Goal: Information Seeking & Learning: Learn about a topic

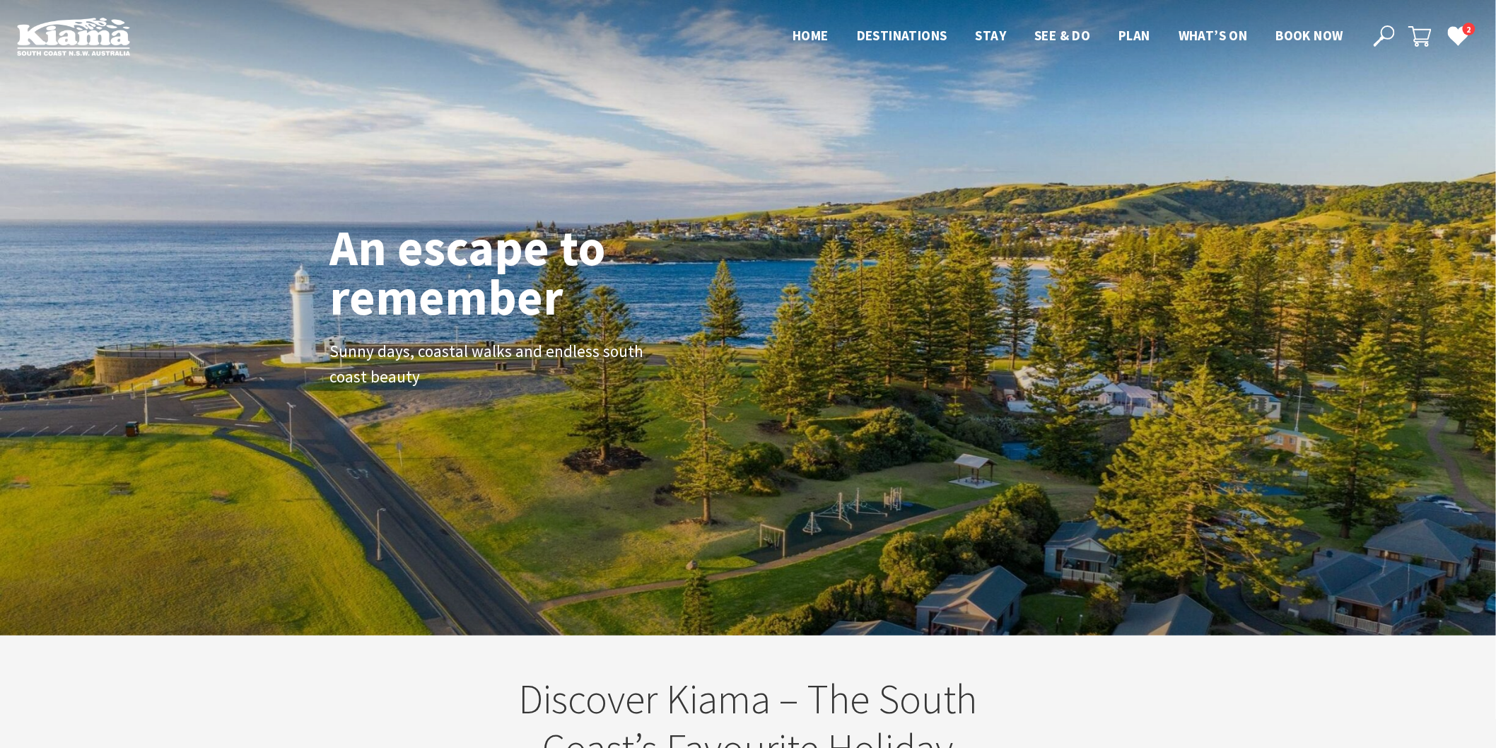
scroll to position [245, 1510]
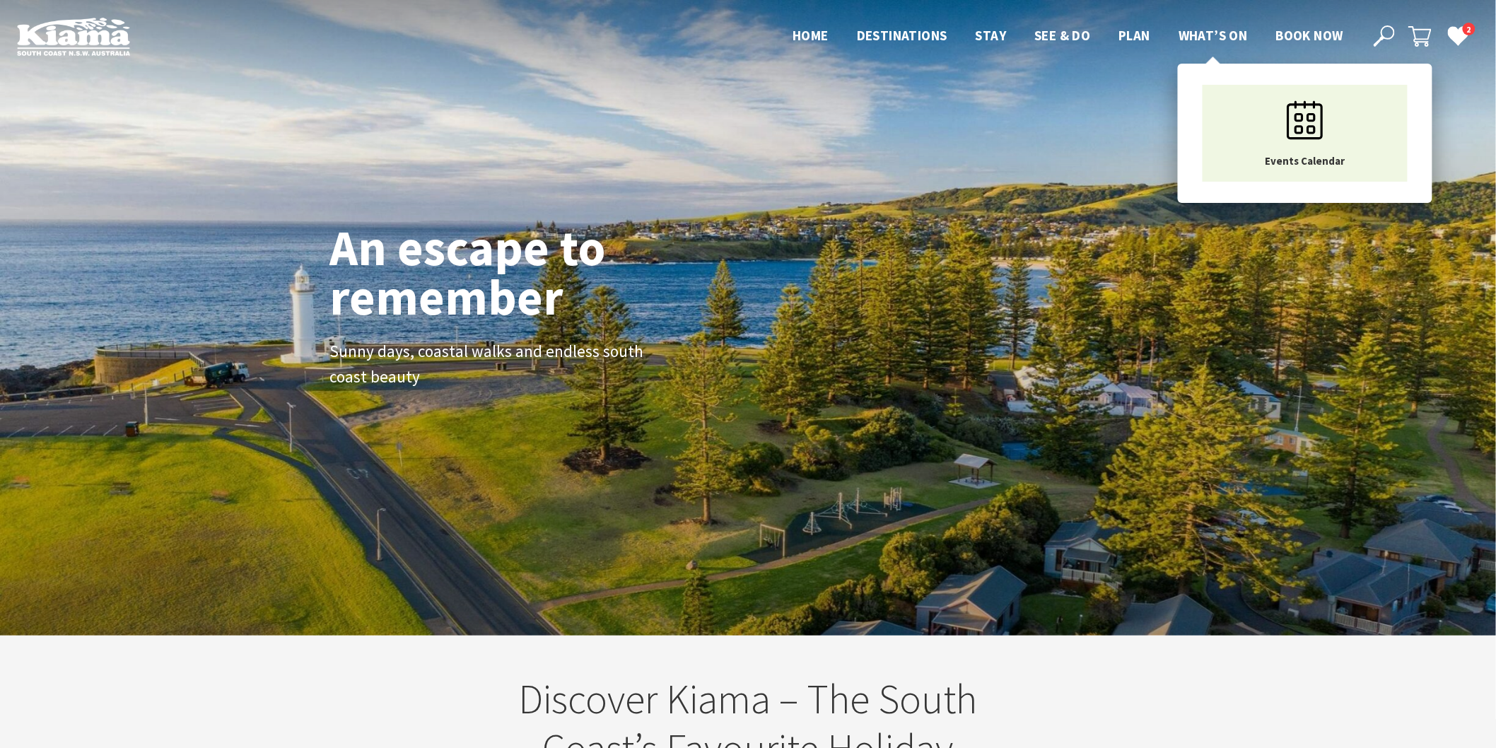
click at [1203, 34] on span "What’s On" at bounding box center [1213, 35] width 69 height 17
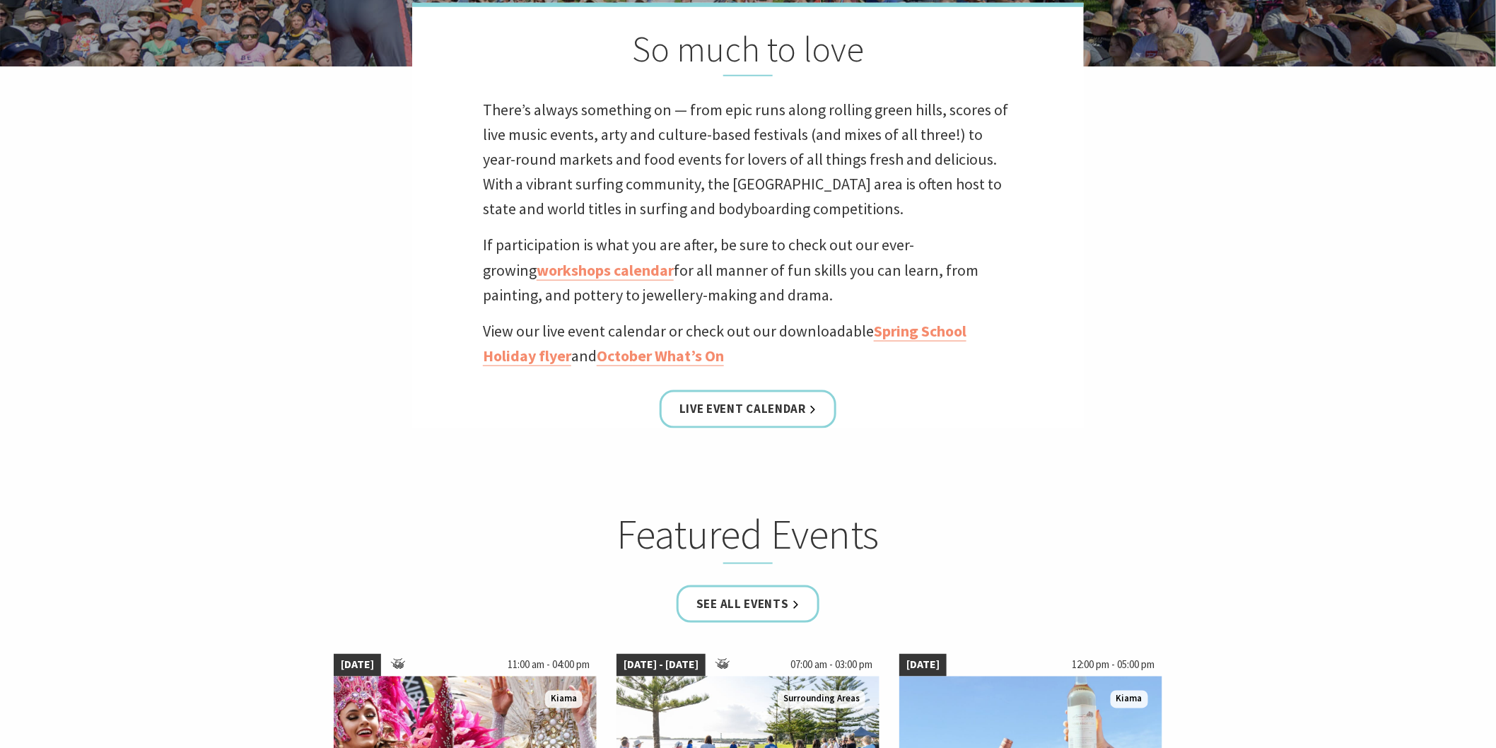
scroll to position [549, 0]
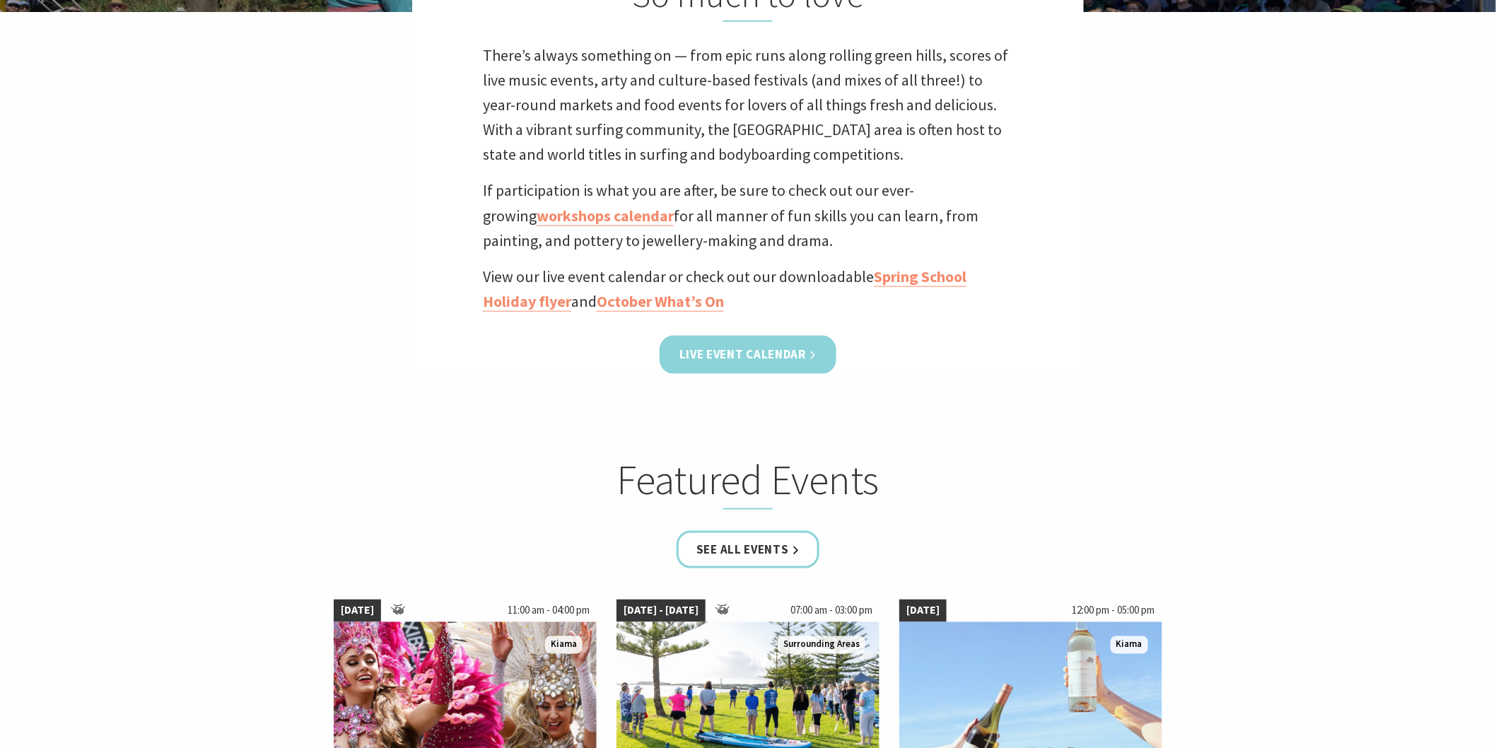
click at [747, 359] on link "Live Event Calendar" at bounding box center [748, 354] width 177 height 37
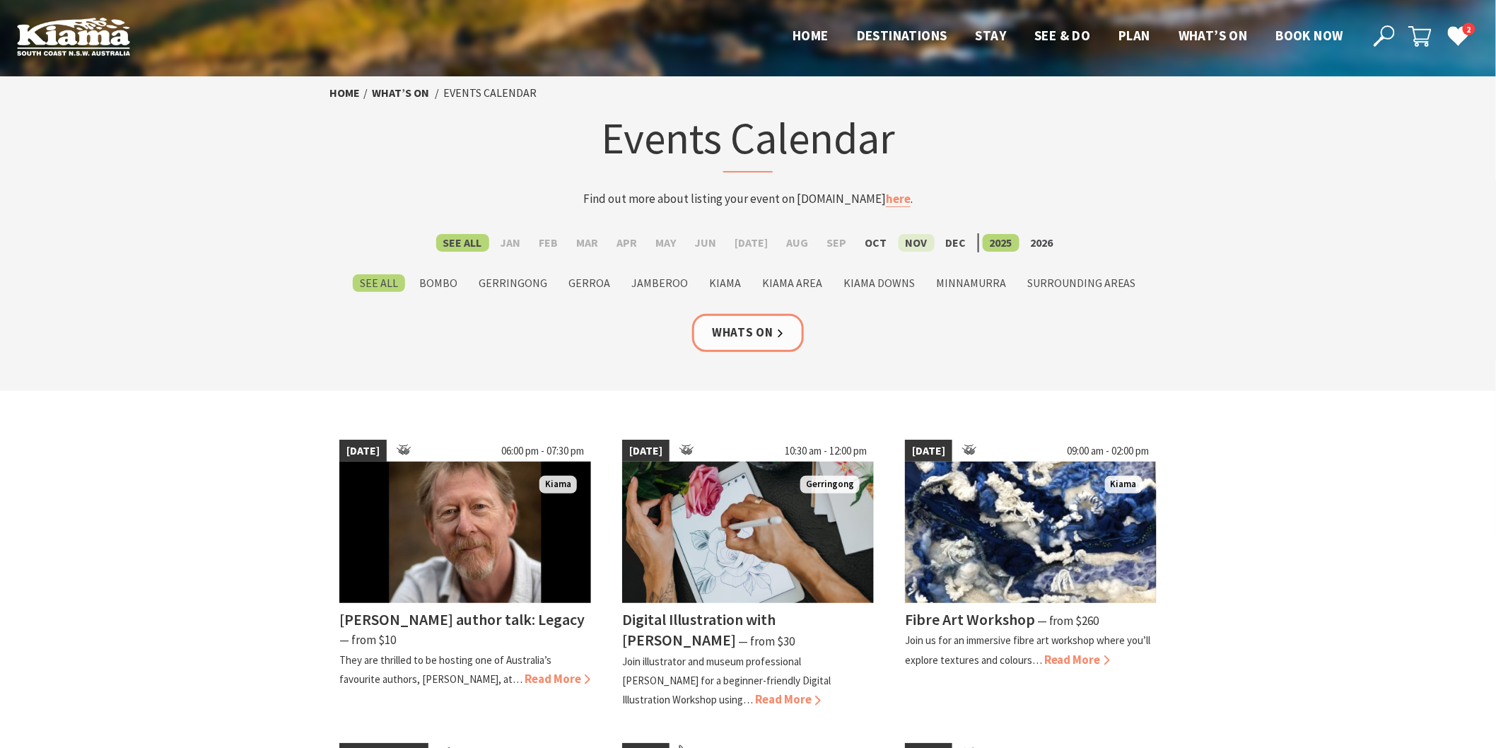
click at [902, 238] on label "Nov" at bounding box center [917, 243] width 36 height 18
click at [0, 0] on input "Nov" at bounding box center [0, 0] width 0 height 0
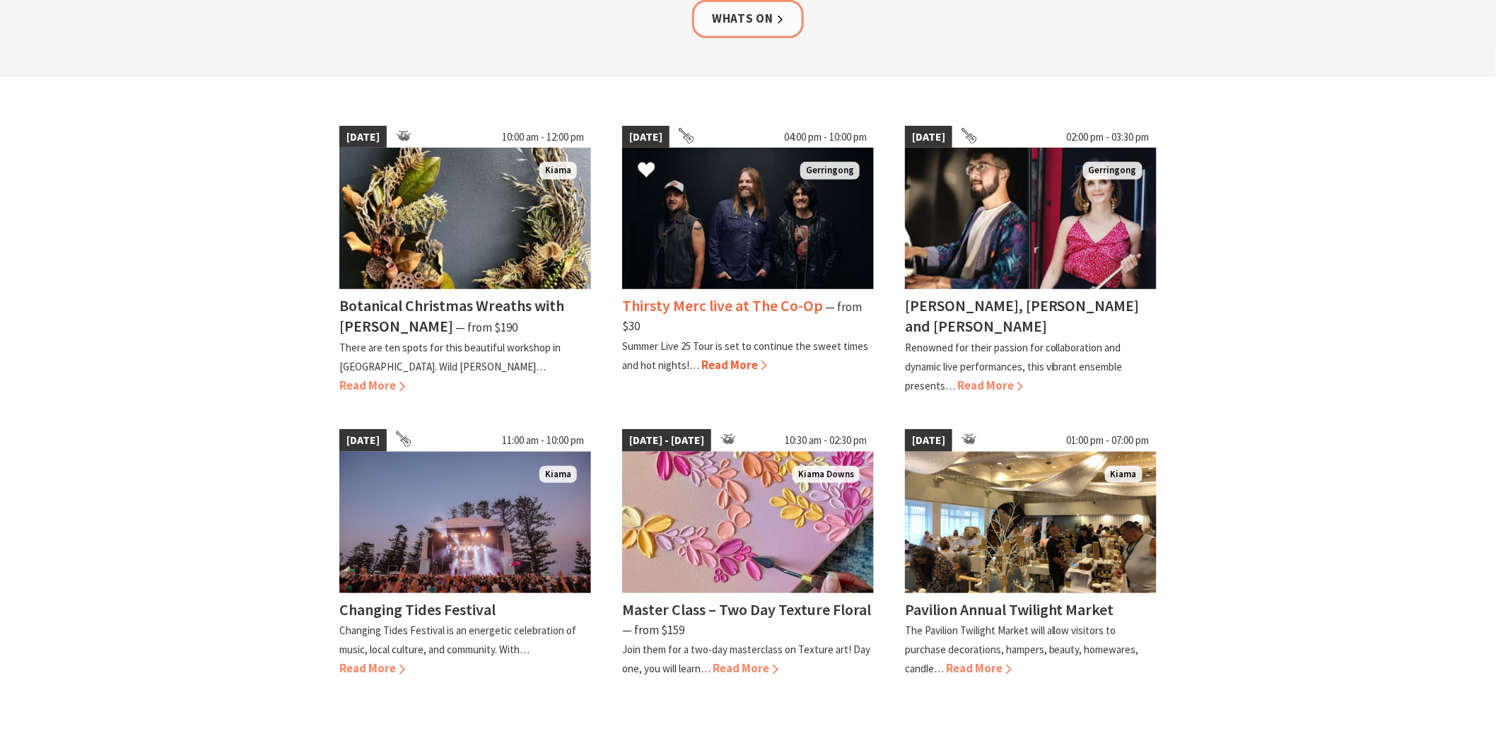
scroll to position [392, 0]
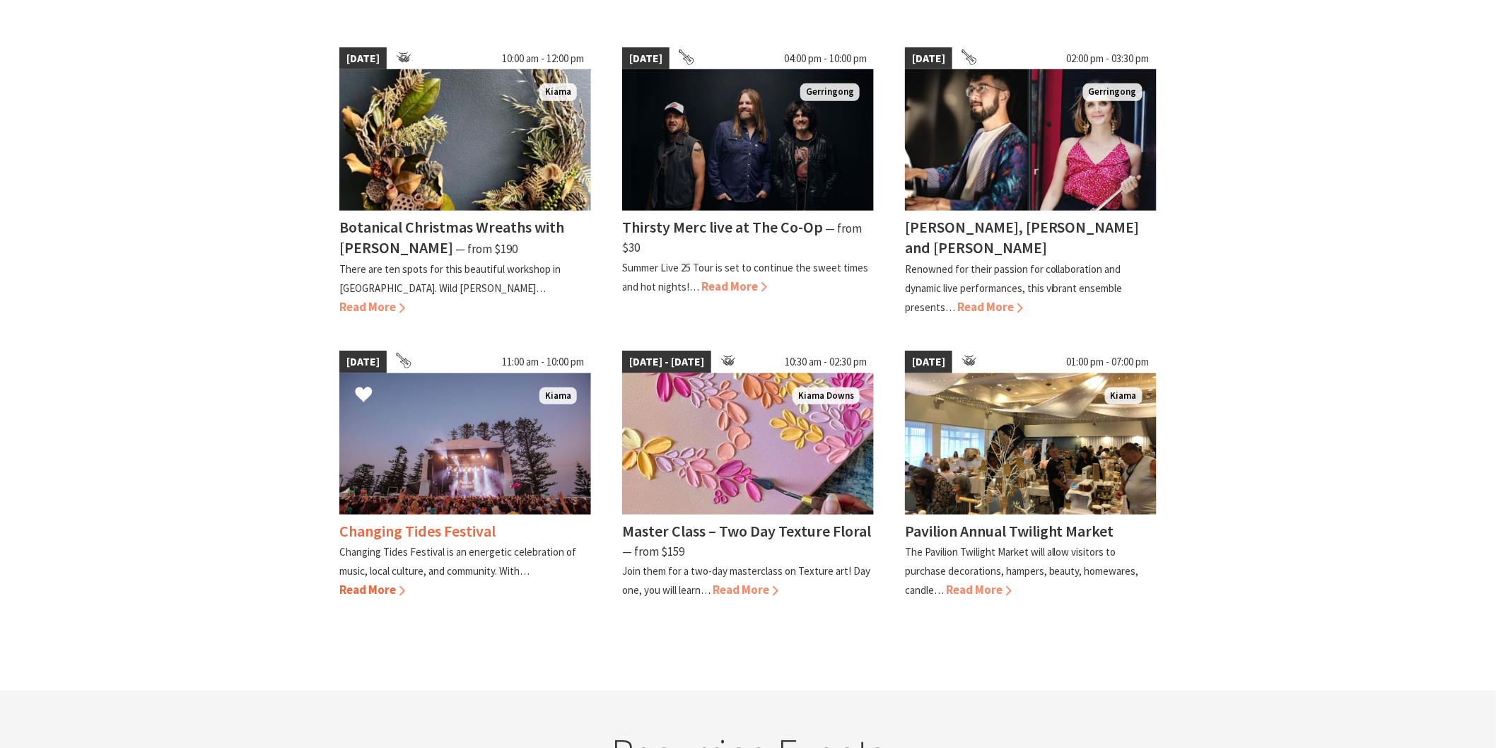
click at [495, 421] on img at bounding box center [465, 443] width 252 height 141
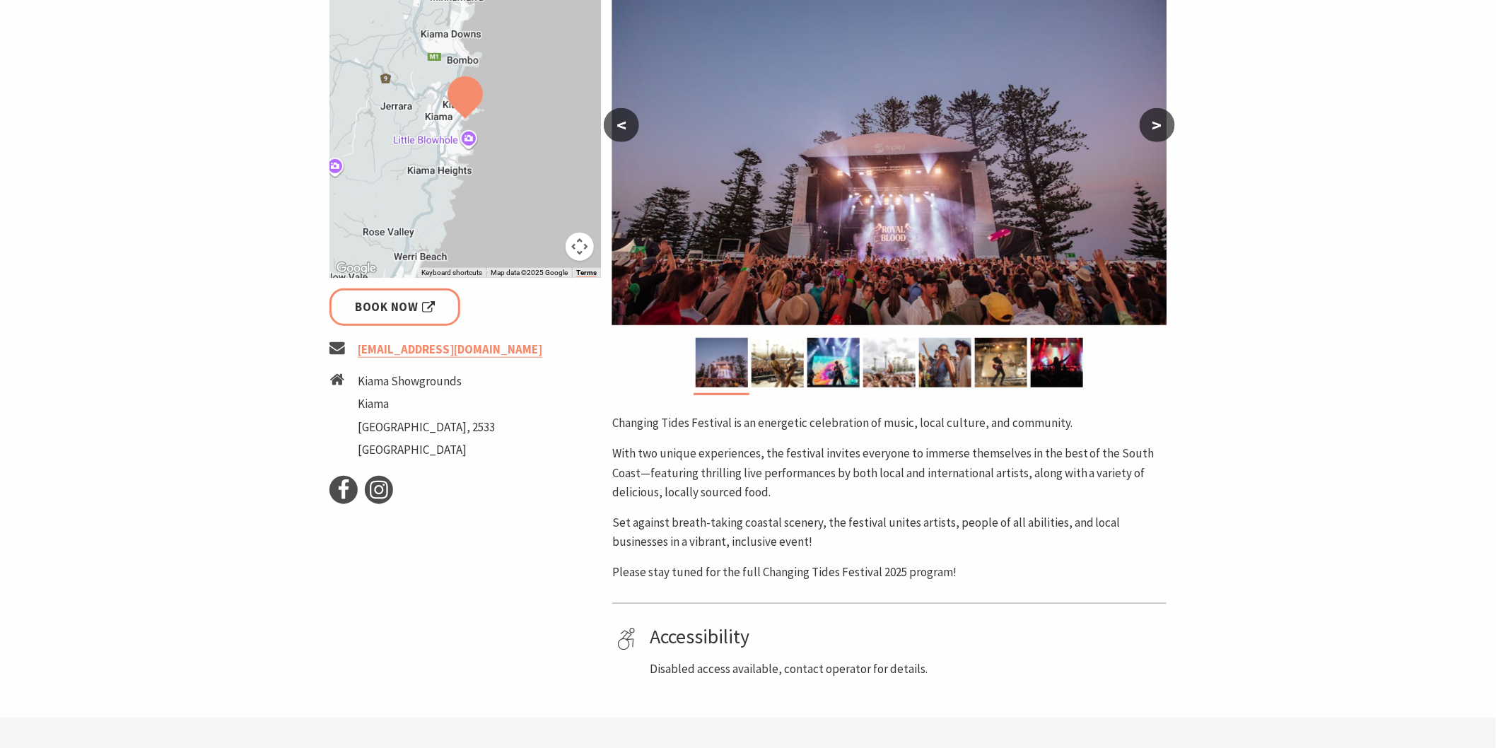
scroll to position [314, 0]
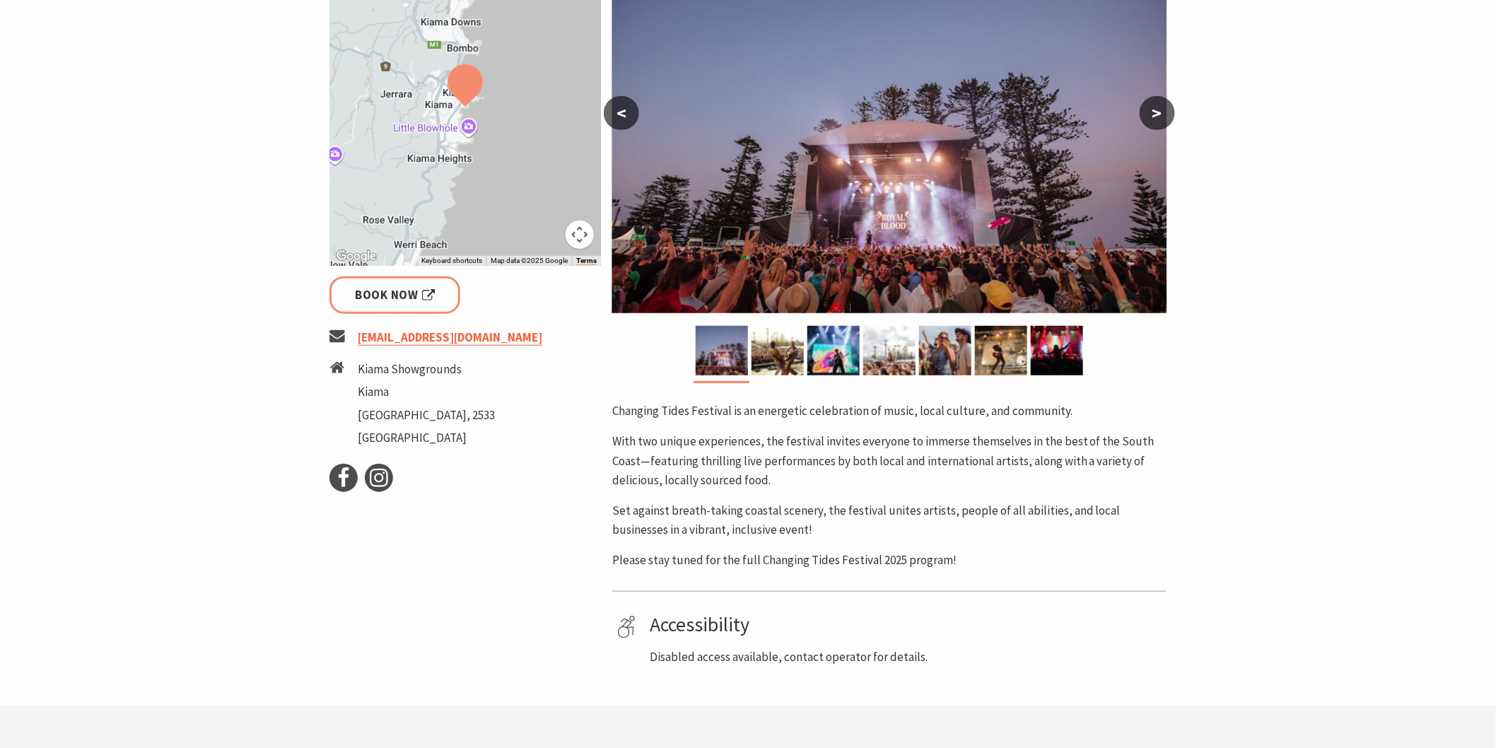
click at [421, 340] on link "info@changingtides.com.au" at bounding box center [450, 337] width 185 height 16
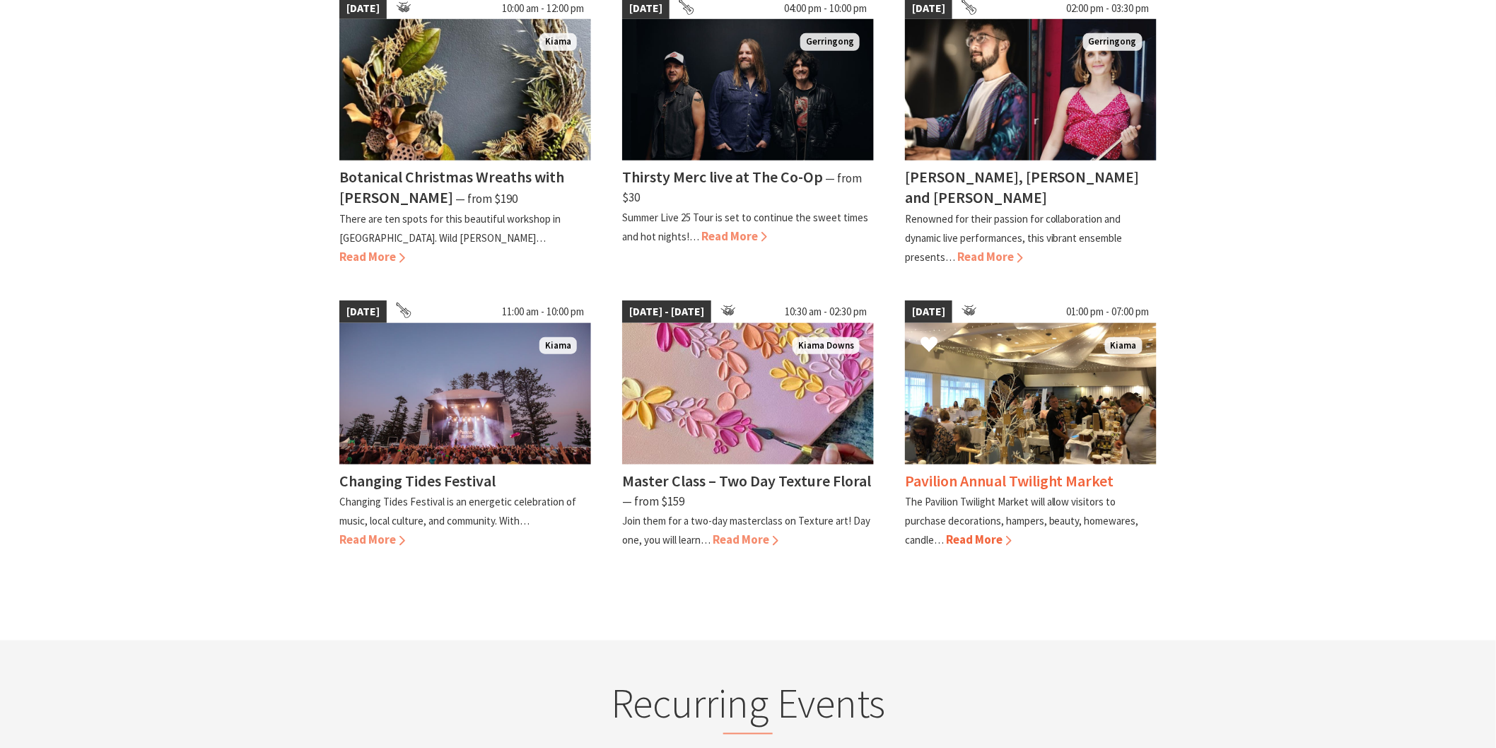
scroll to position [471, 0]
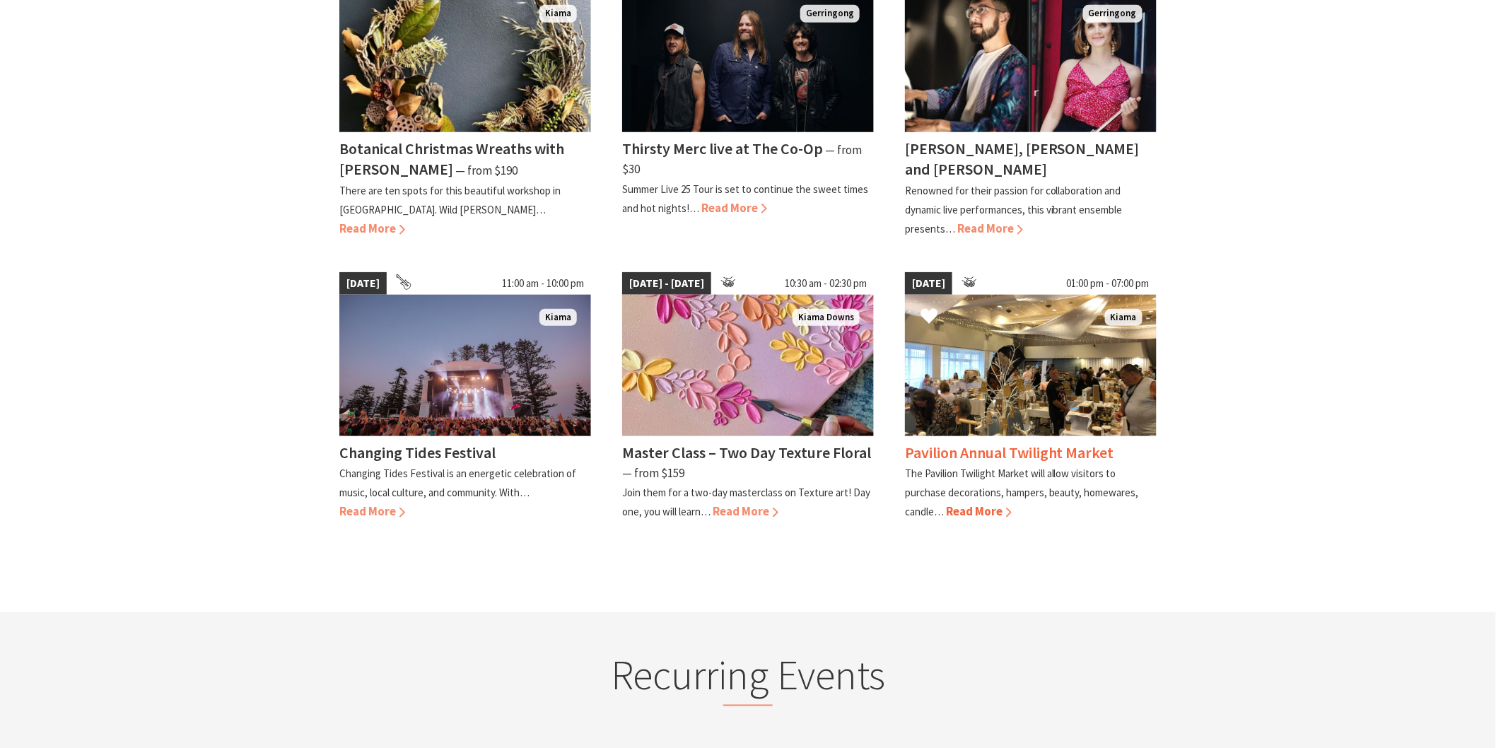
click at [974, 503] on span "Read More" at bounding box center [979, 511] width 66 height 16
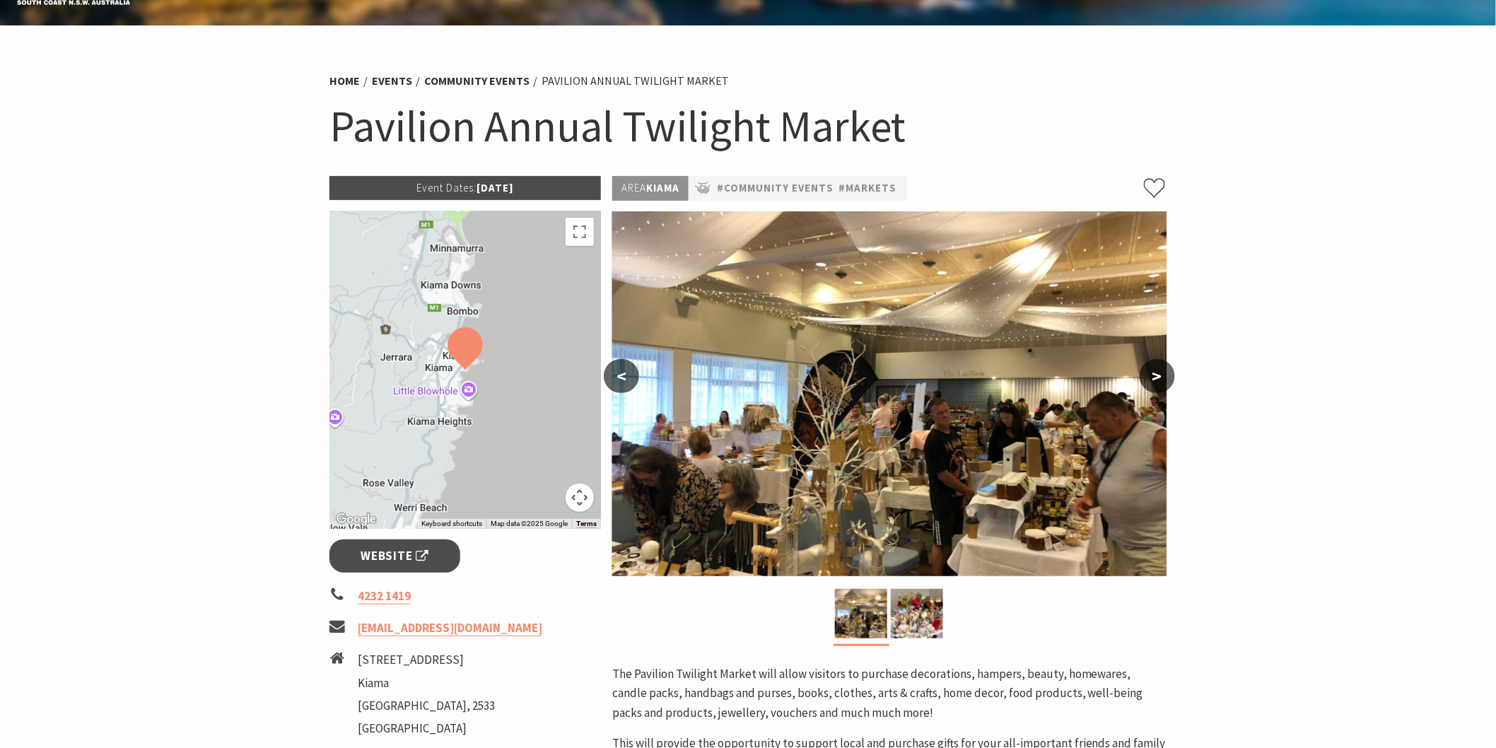
scroll to position [78, 0]
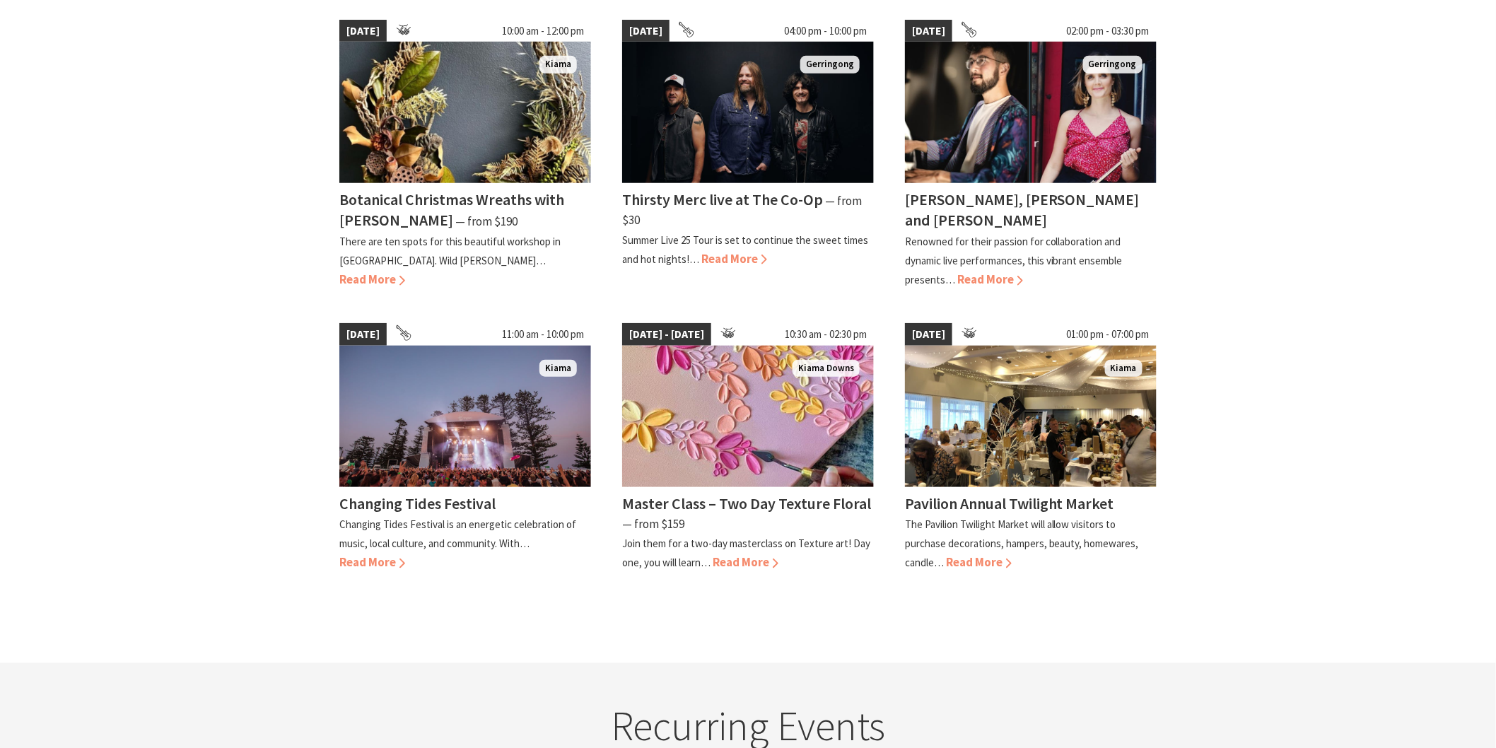
scroll to position [392, 0]
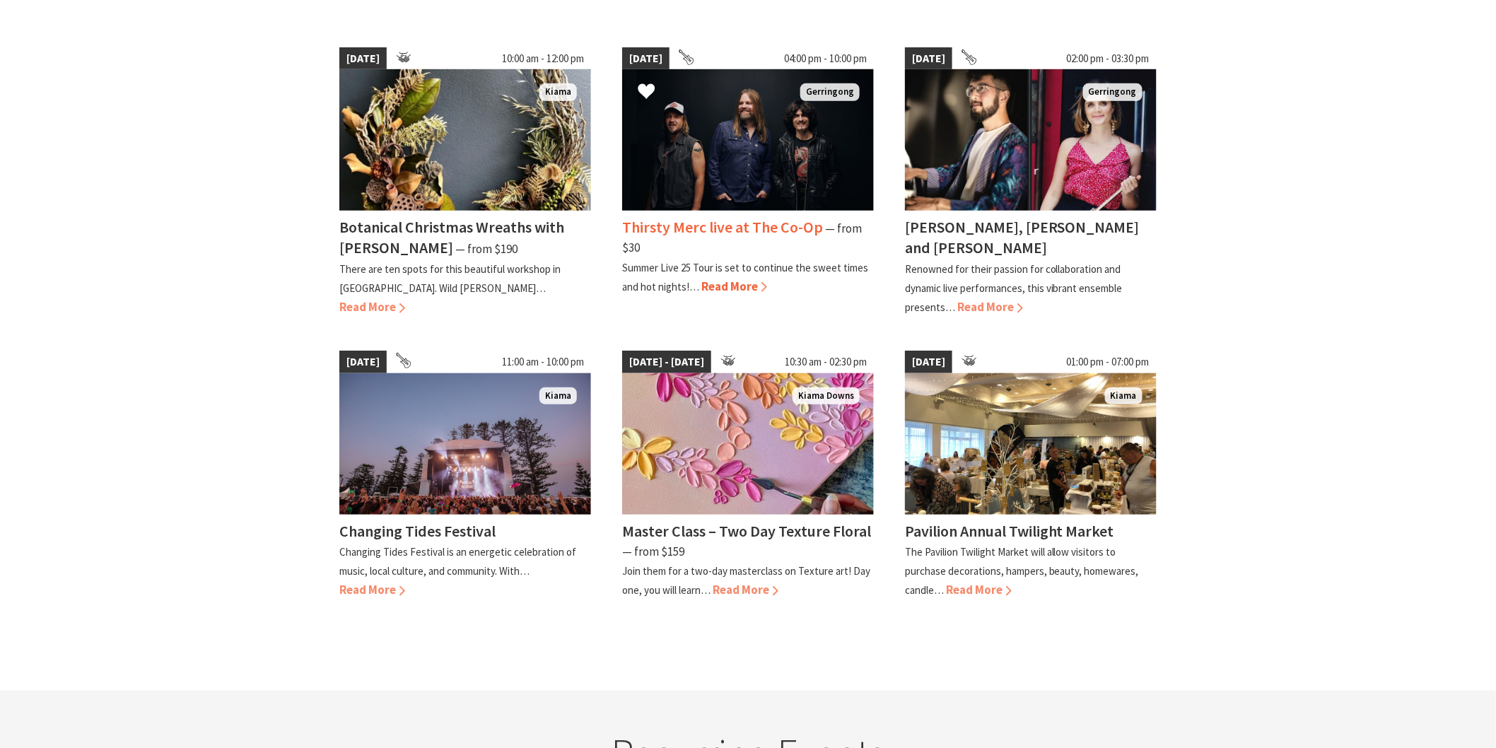
click at [736, 144] on img at bounding box center [748, 139] width 252 height 141
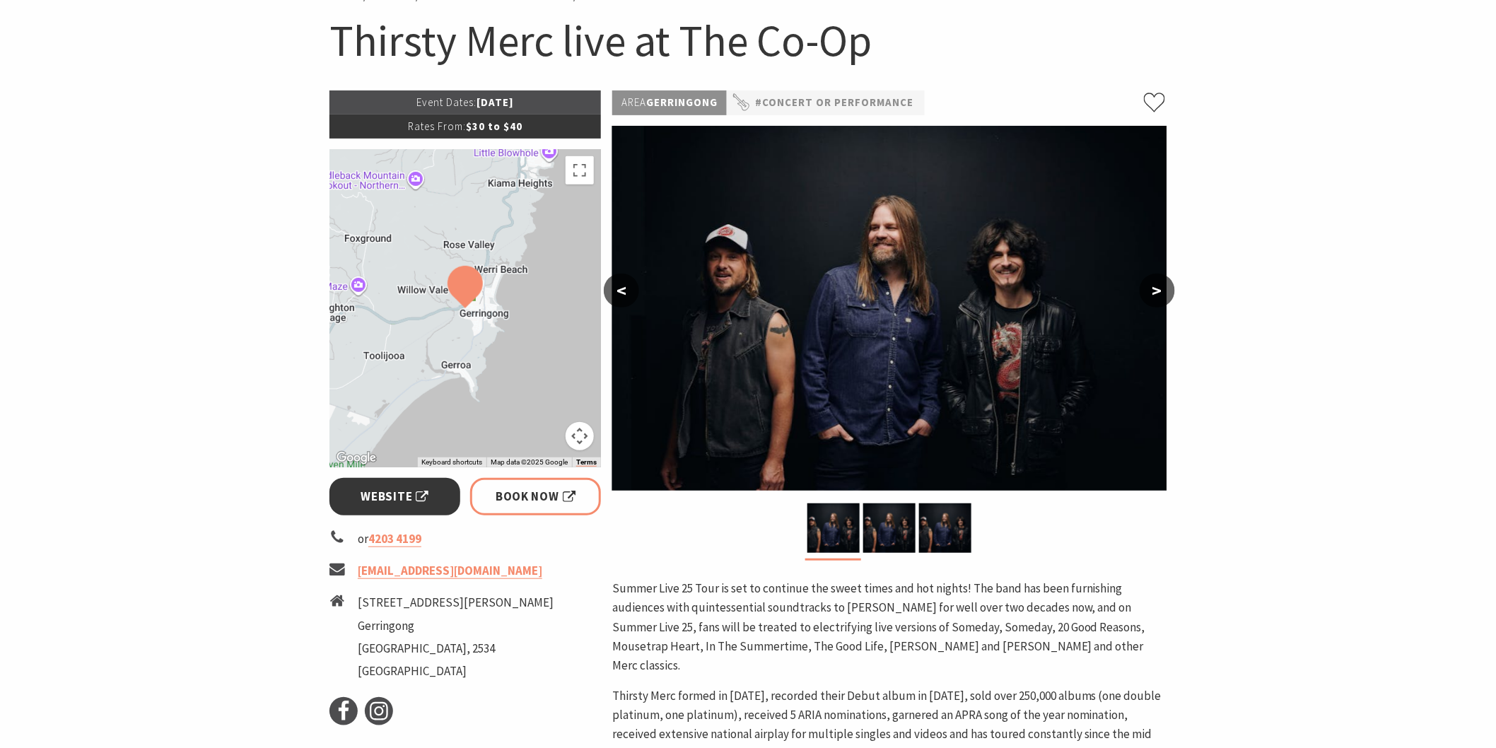
scroll to position [157, 0]
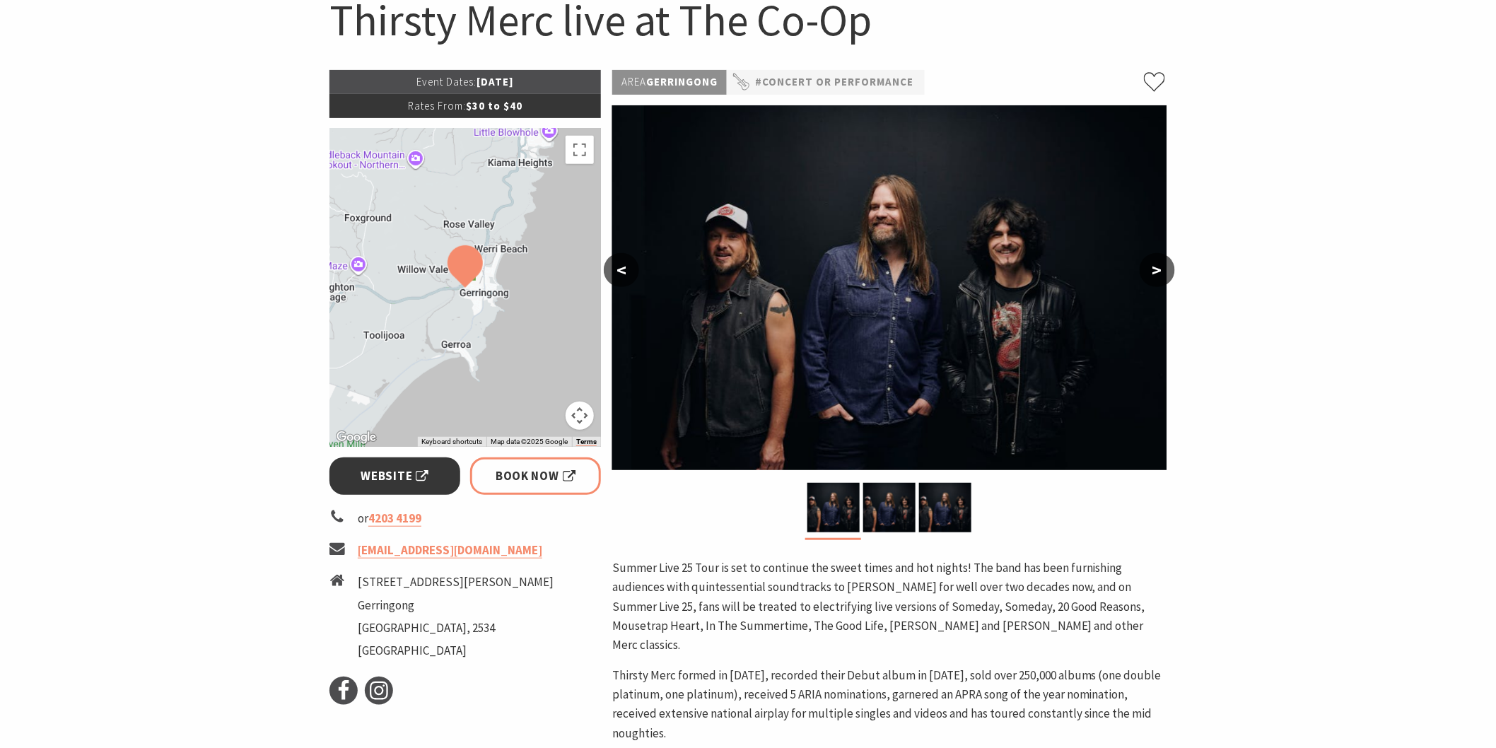
click at [406, 472] on span "Website" at bounding box center [395, 476] width 68 height 19
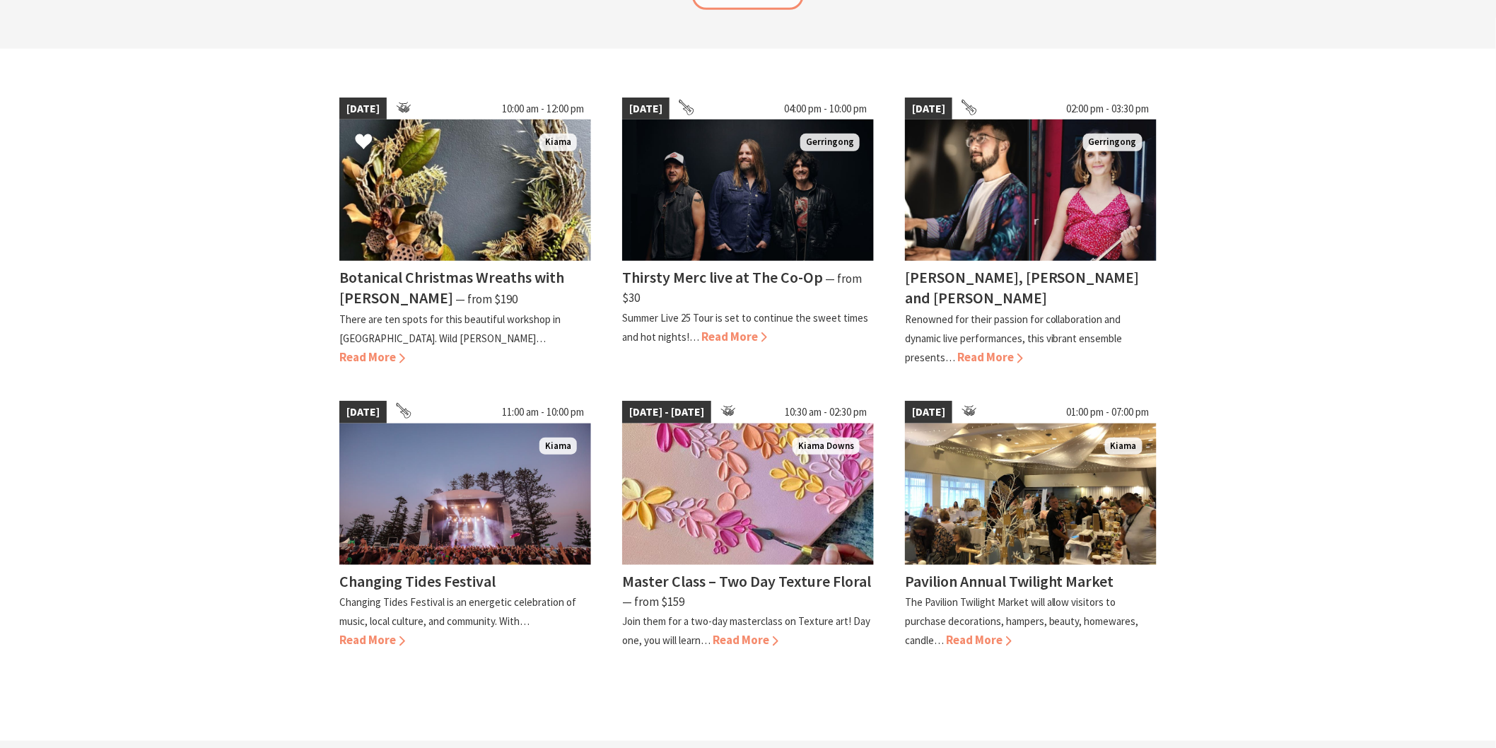
scroll to position [314, 0]
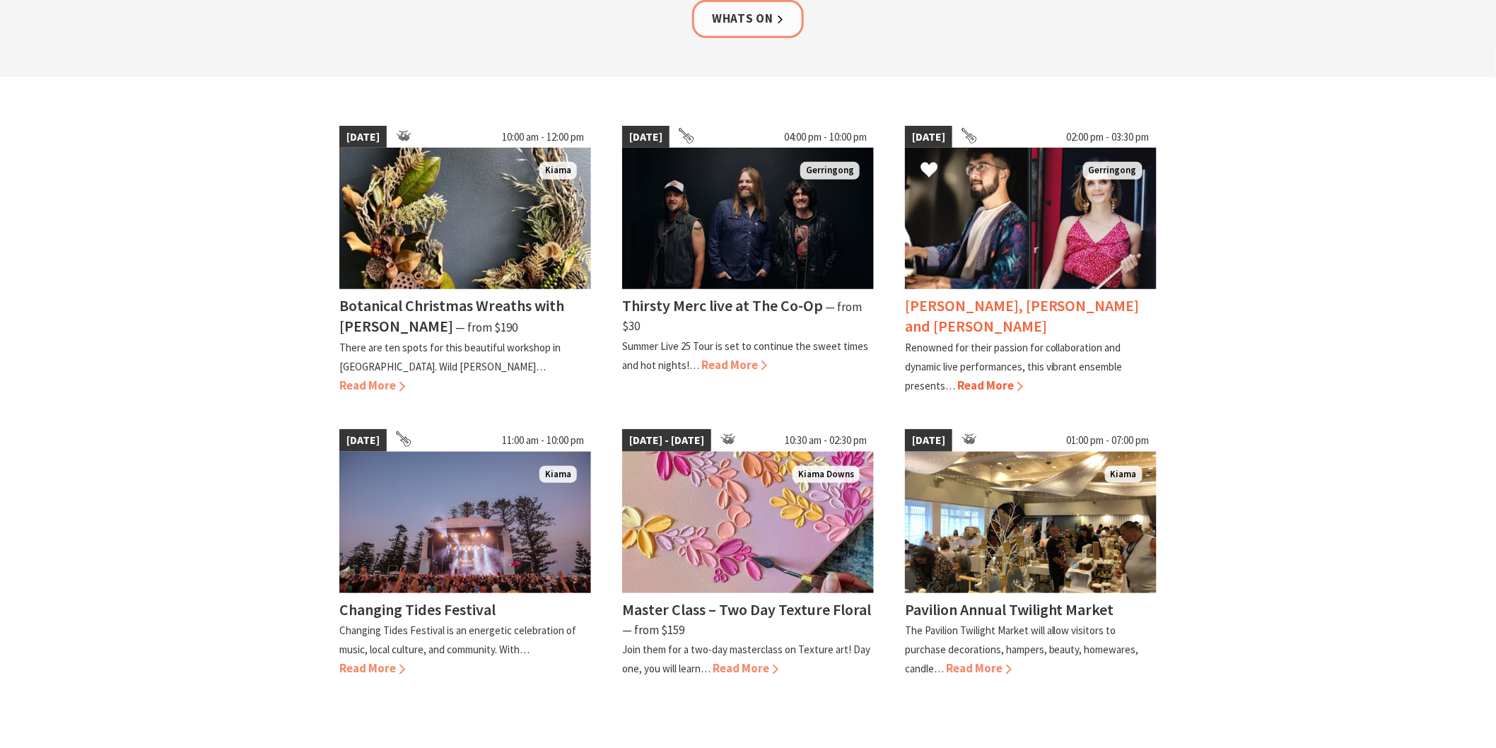
click at [991, 378] on span "Read More" at bounding box center [990, 386] width 66 height 16
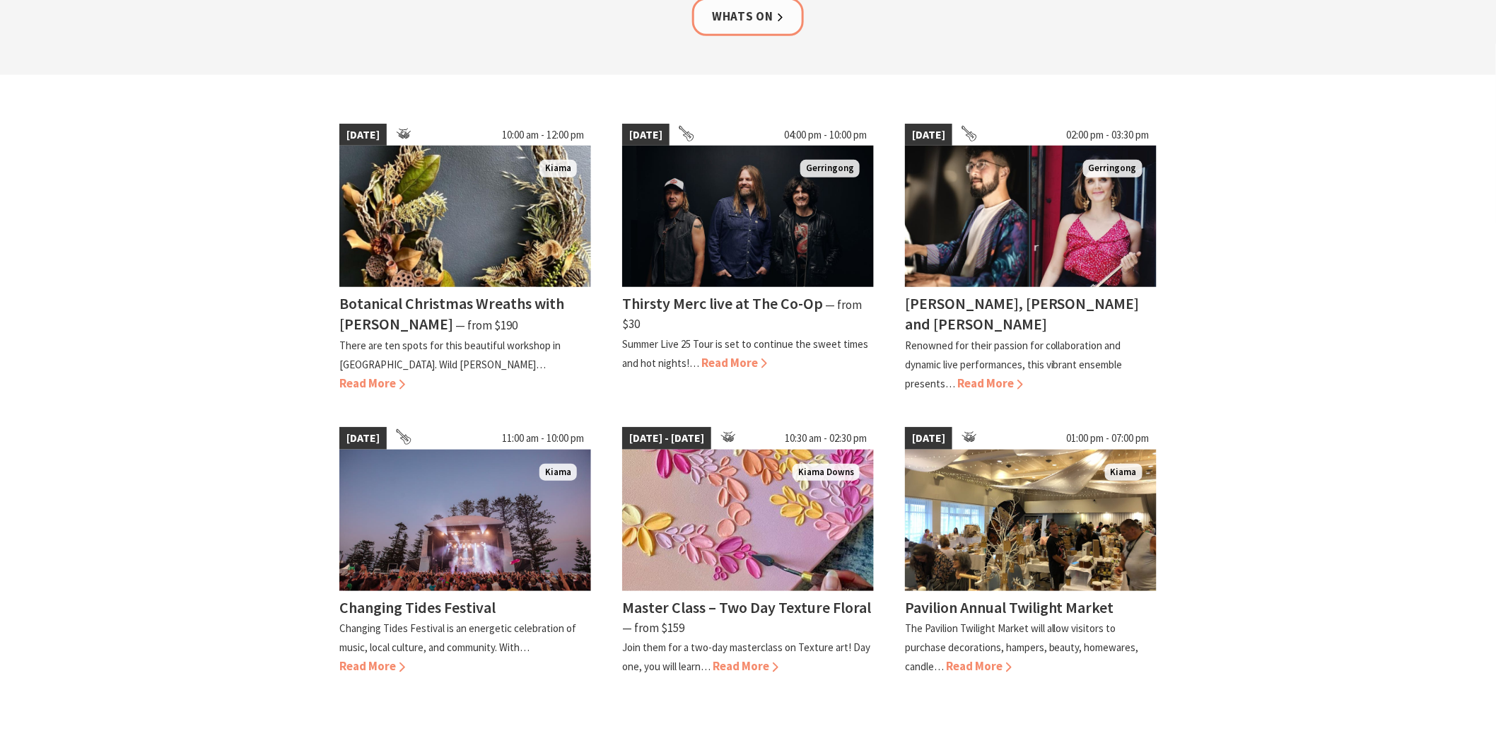
scroll to position [157, 0]
